Goal: Task Accomplishment & Management: Use online tool/utility

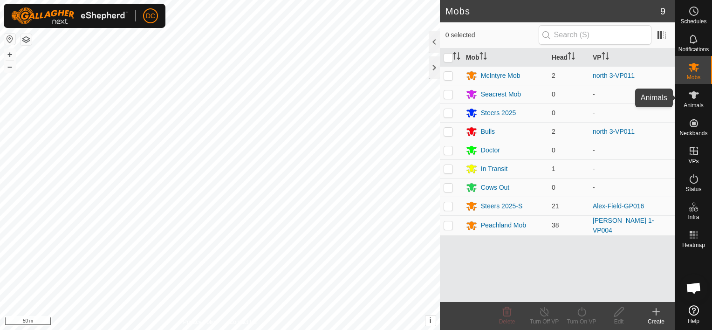
click at [692, 91] on icon at bounding box center [693, 94] width 10 height 7
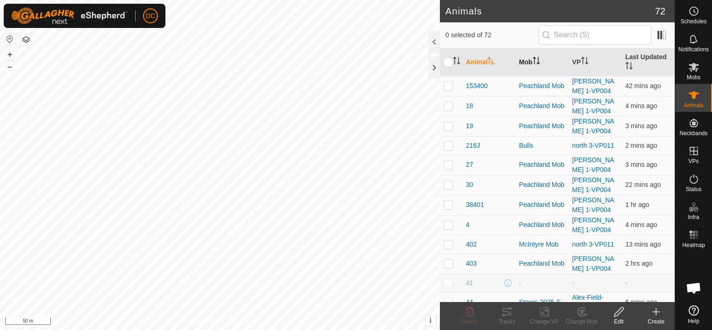
click at [538, 58] on icon "Activate to sort" at bounding box center [535, 60] width 7 height 7
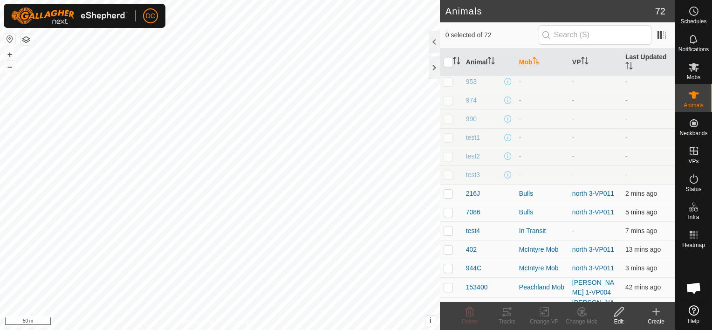
scroll to position [93, 0]
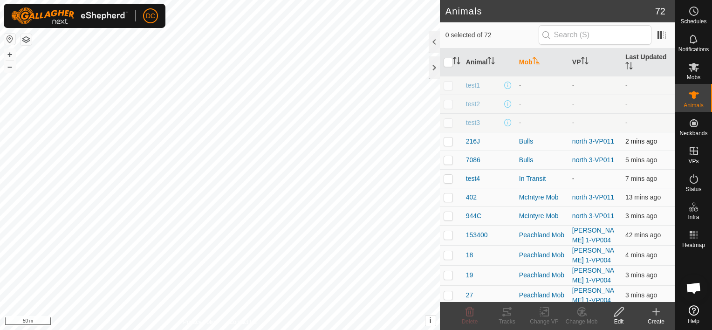
click at [447, 138] on p-checkbox at bounding box center [447, 140] width 9 height 7
checkbox input "true"
click at [445, 160] on p-checkbox at bounding box center [447, 159] width 9 height 7
checkbox input "true"
click at [448, 180] on p-checkbox at bounding box center [447, 178] width 9 height 7
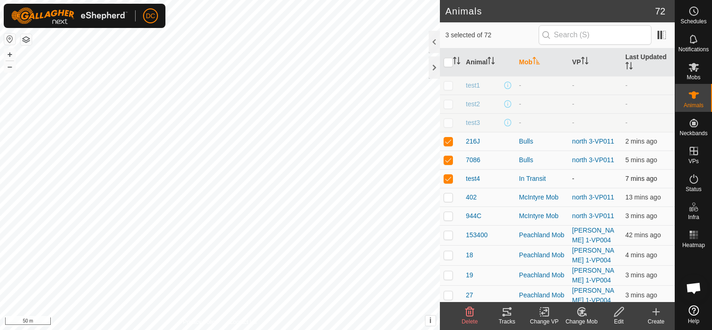
click at [445, 176] on p-checkbox at bounding box center [447, 178] width 9 height 7
checkbox input "false"
click at [447, 195] on p-checkbox at bounding box center [447, 196] width 9 height 7
checkbox input "true"
click at [447, 217] on p-checkbox at bounding box center [447, 215] width 9 height 7
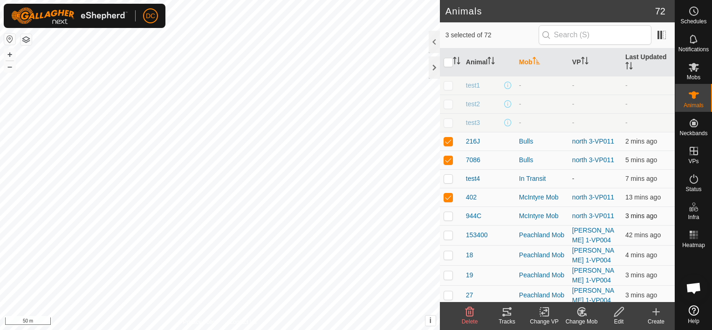
checkbox input "true"
click at [505, 310] on icon at bounding box center [506, 311] width 11 height 11
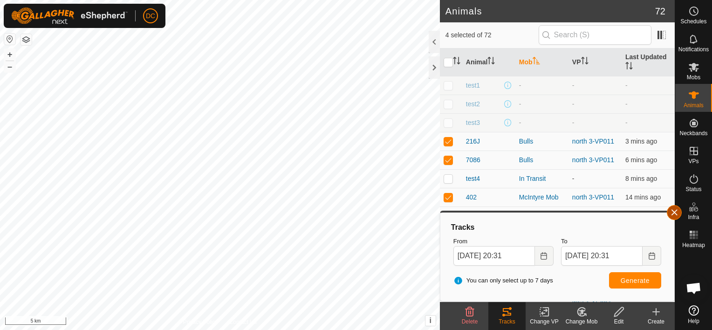
click at [674, 212] on button "button" at bounding box center [673, 212] width 15 height 15
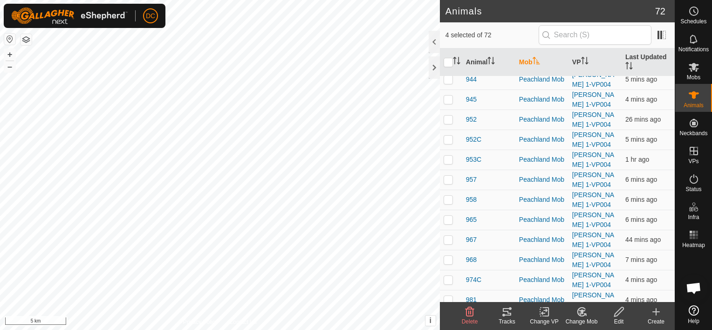
scroll to position [805, 0]
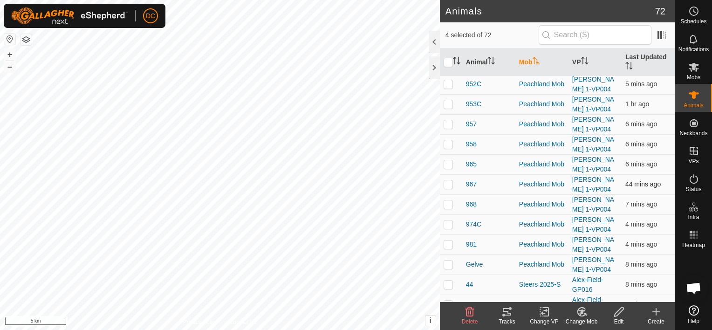
click at [449, 180] on p-checkbox at bounding box center [447, 183] width 9 height 7
checkbox input "true"
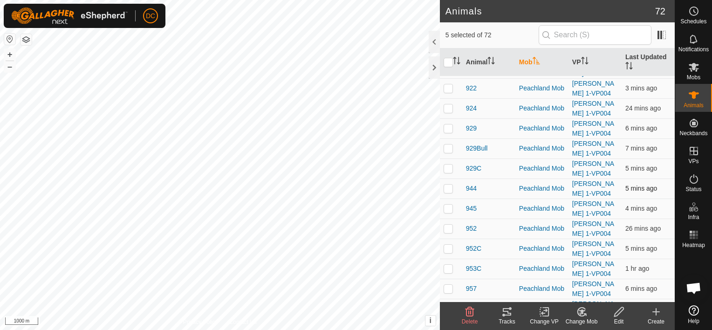
scroll to position [618, 0]
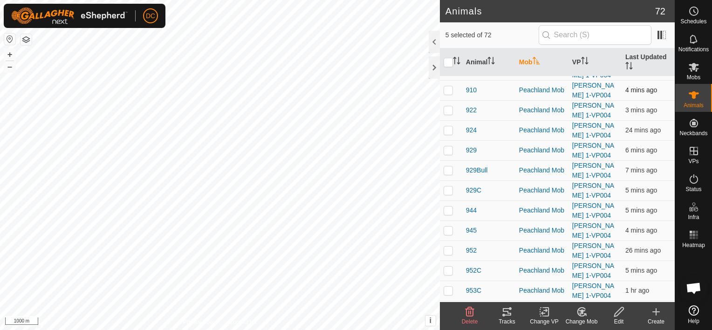
click at [447, 87] on p-checkbox at bounding box center [447, 89] width 9 height 7
checkbox input "true"
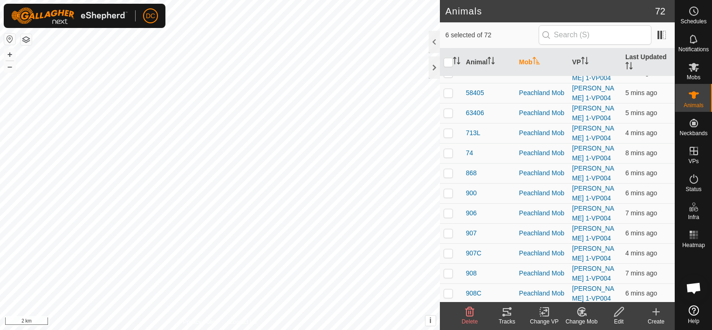
scroll to position [354, 0]
click at [451, 135] on p-checkbox at bounding box center [447, 133] width 9 height 7
checkbox input "true"
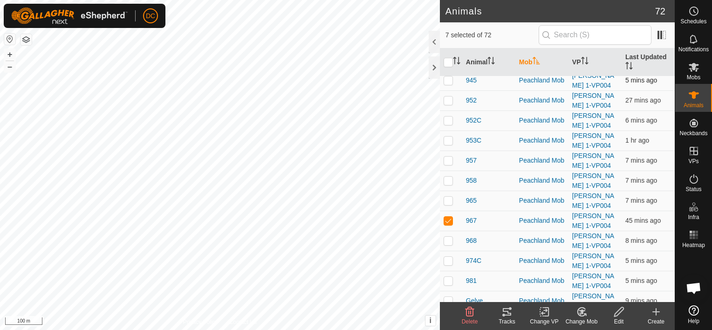
scroll to position [773, 0]
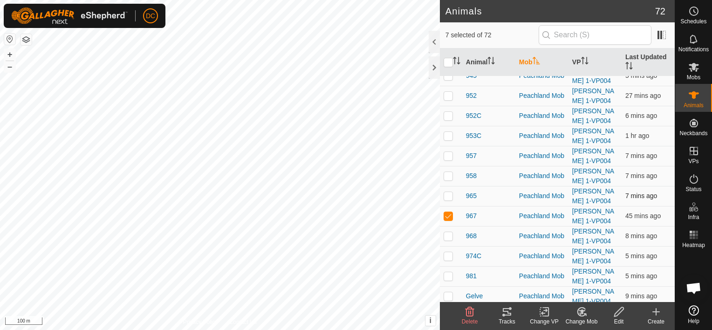
click at [448, 192] on p-checkbox at bounding box center [447, 195] width 9 height 7
checkbox input "true"
click at [507, 311] on icon at bounding box center [506, 311] width 8 height 7
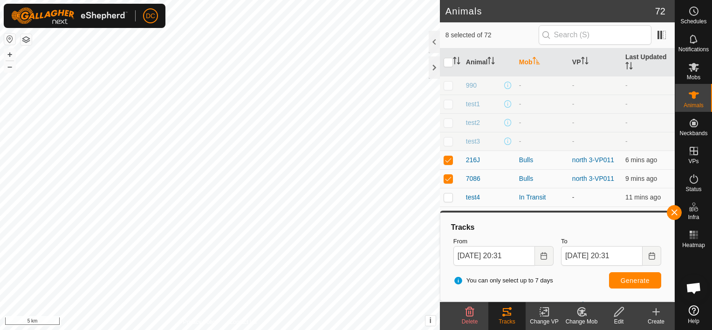
scroll to position [168, 0]
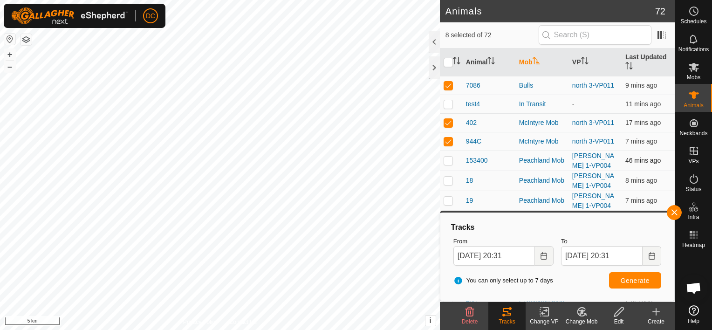
click at [448, 160] on p-checkbox at bounding box center [447, 159] width 9 height 7
checkbox input "true"
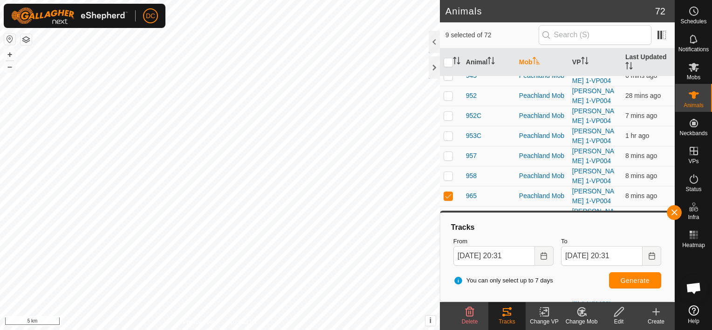
scroll to position [820, 0]
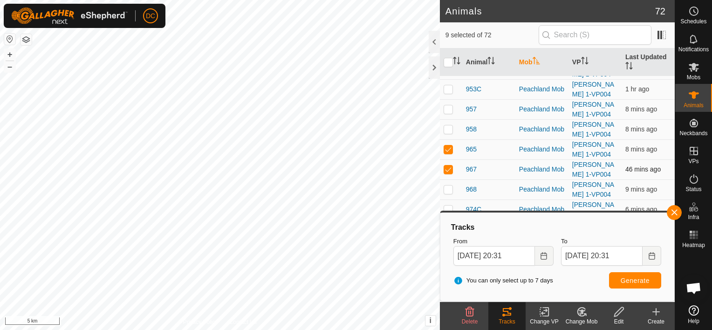
click at [448, 165] on p-checkbox at bounding box center [447, 168] width 9 height 7
checkbox input "true"
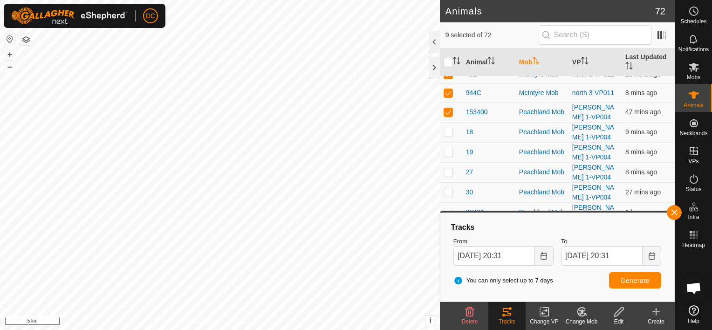
scroll to position [214, 0]
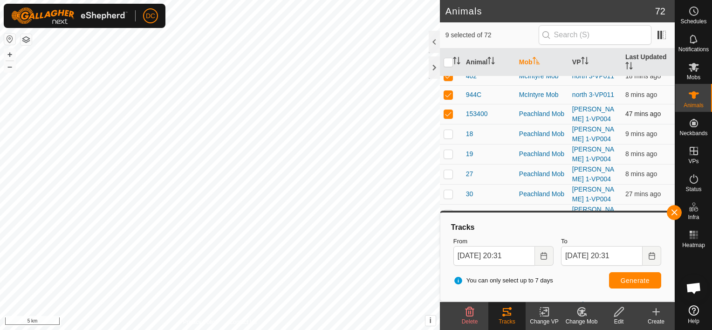
click at [445, 112] on p-checkbox at bounding box center [447, 113] width 9 height 7
checkbox input "true"
click at [633, 278] on span "Generate" at bounding box center [634, 280] width 29 height 7
